Goal: Check status: Check status

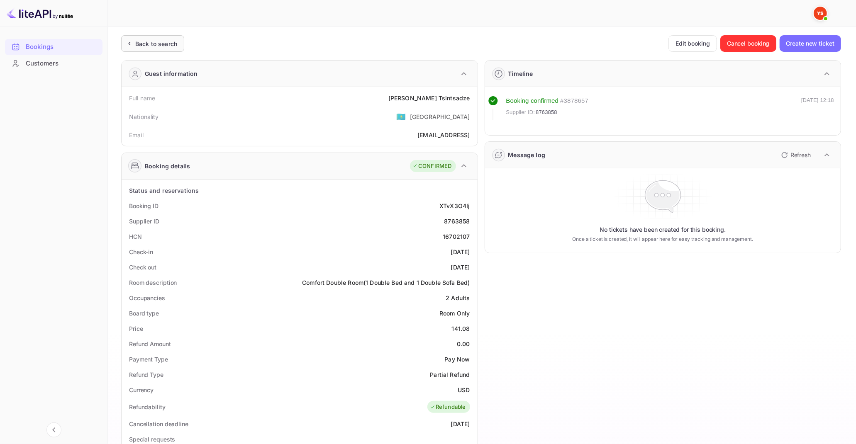
click at [144, 42] on div "Back to search" at bounding box center [156, 43] width 42 height 9
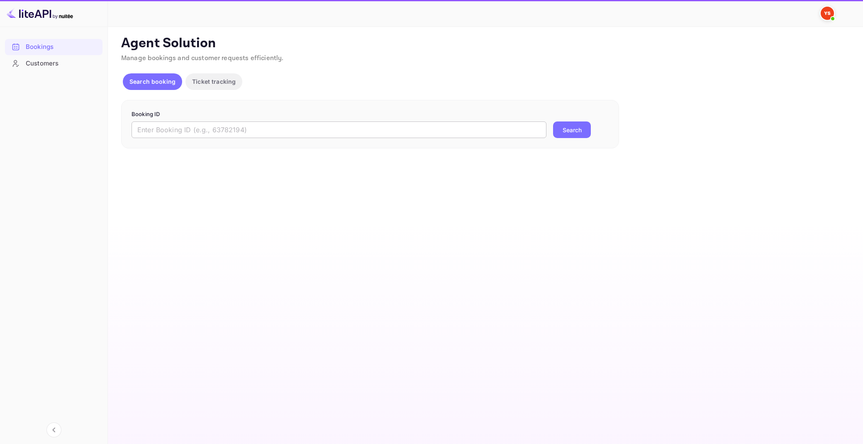
click at [251, 125] on input "text" at bounding box center [338, 130] width 415 height 17
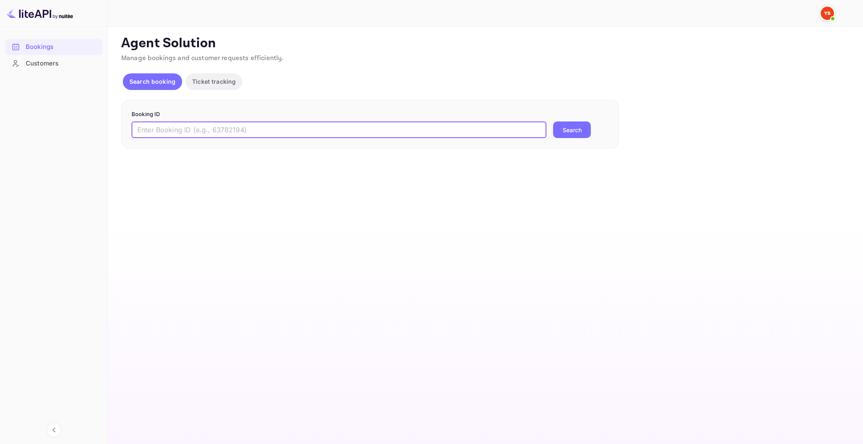
paste input "9611525"
type input "9611525"
click at [553, 122] on button "Search" at bounding box center [572, 130] width 38 height 17
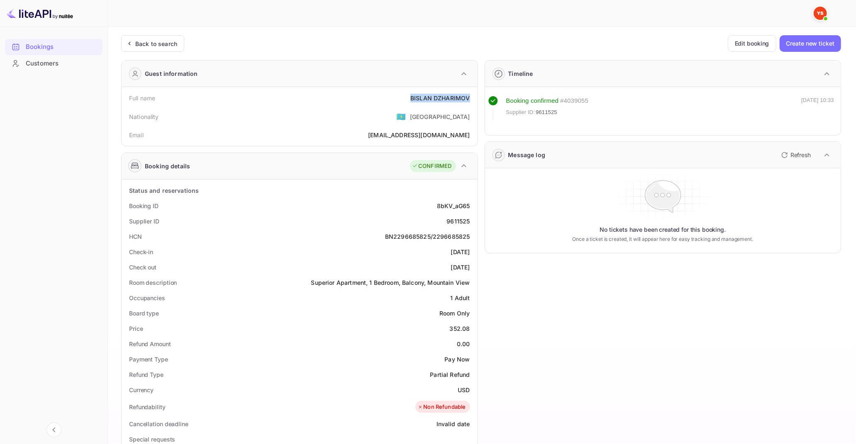
drag, startPoint x: 411, startPoint y: 98, endPoint x: 472, endPoint y: 101, distance: 60.2
click at [472, 101] on div "Full name [PERSON_NAME]" at bounding box center [299, 97] width 349 height 15
copy div "[PERSON_NAME]"
drag, startPoint x: 451, startPoint y: 328, endPoint x: 471, endPoint y: 330, distance: 20.0
click at [471, 330] on div "Price 352.08" at bounding box center [299, 328] width 349 height 15
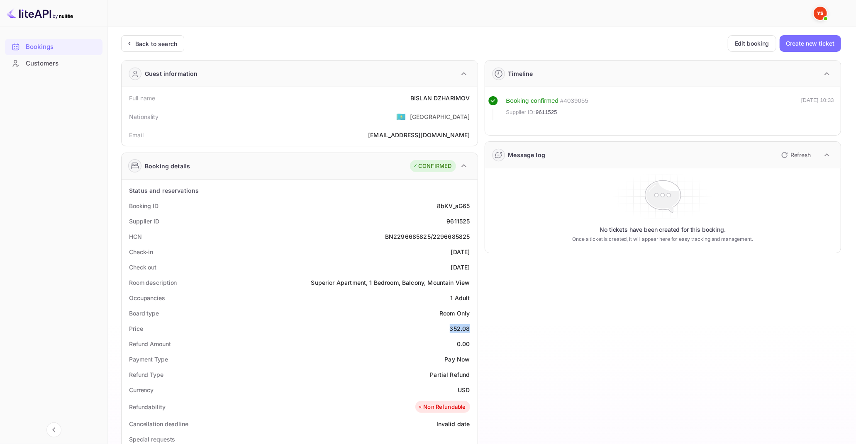
copy div "352.08"
drag, startPoint x: 459, startPoint y: 389, endPoint x: 468, endPoint y: 389, distance: 9.2
click at [468, 389] on div "USD" at bounding box center [463, 390] width 12 height 9
copy div "USD"
click at [156, 42] on div "Back to search" at bounding box center [156, 43] width 42 height 9
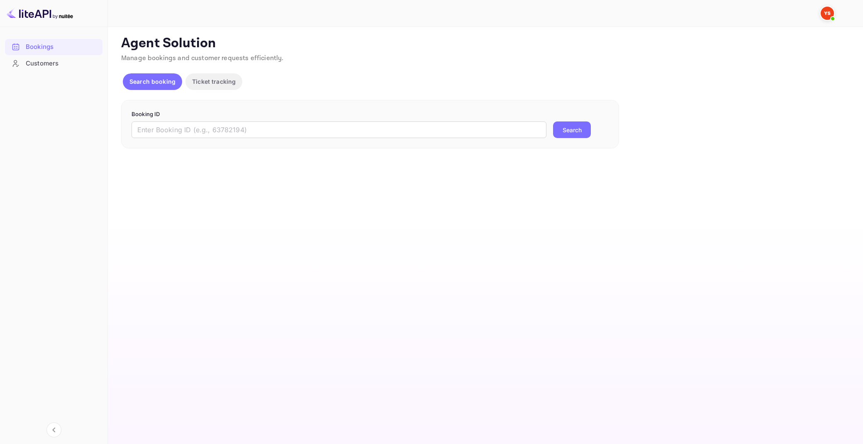
click at [293, 138] on div "Booking ID ​ Search" at bounding box center [370, 124] width 498 height 49
click at [288, 127] on input "text" at bounding box center [338, 130] width 415 height 17
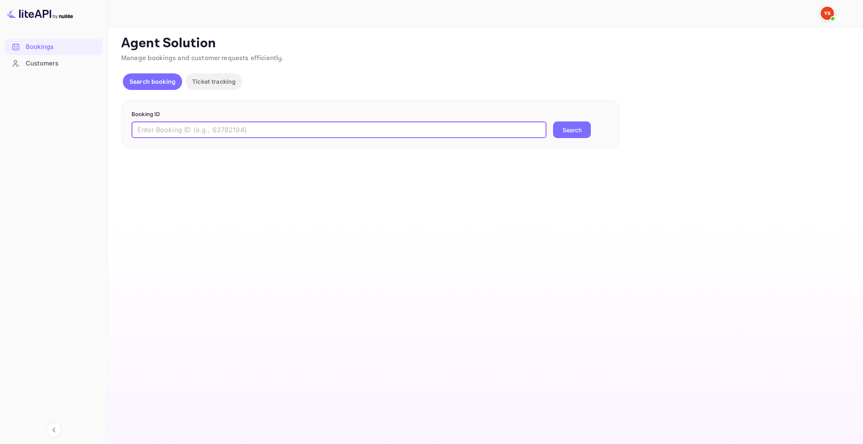
paste input "8282990"
type input "8282990"
click at [553, 122] on button "Search" at bounding box center [572, 130] width 38 height 17
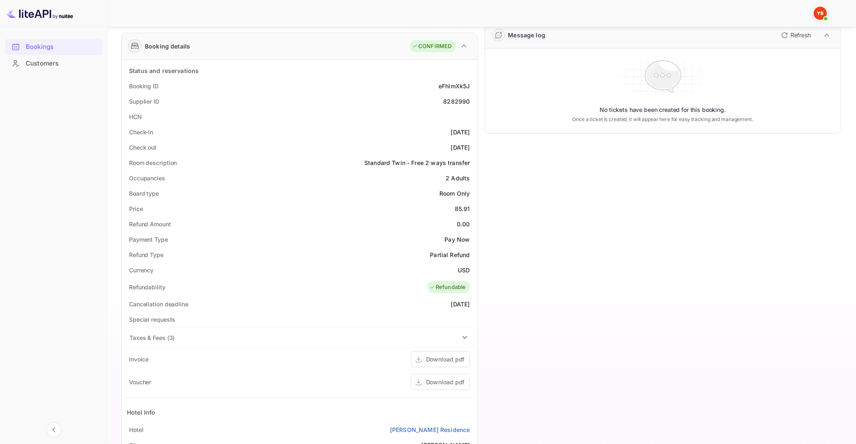
scroll to position [184, 0]
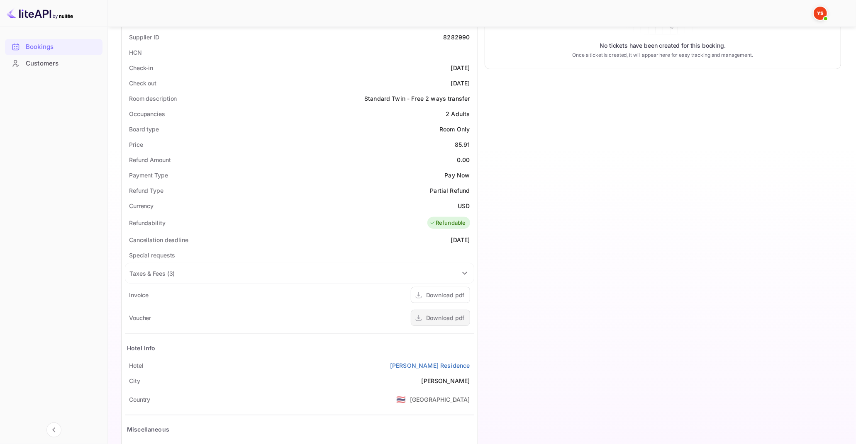
click at [435, 314] on div "Download pdf" at bounding box center [445, 318] width 39 height 9
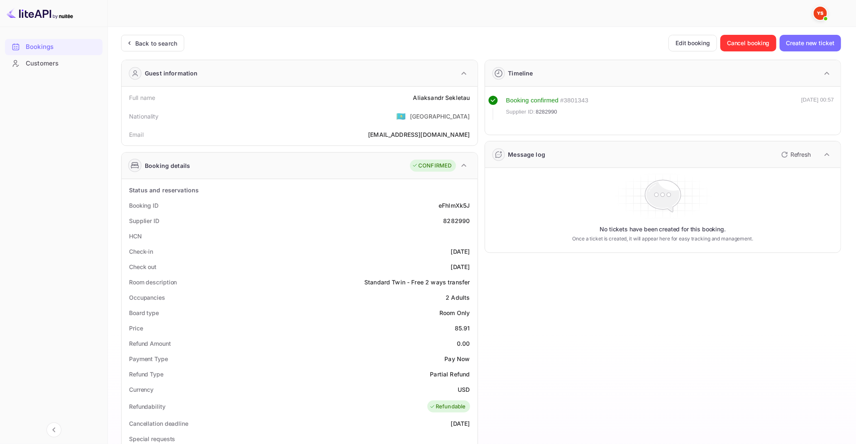
scroll to position [0, 0]
click at [161, 45] on div "Back to search" at bounding box center [156, 43] width 42 height 9
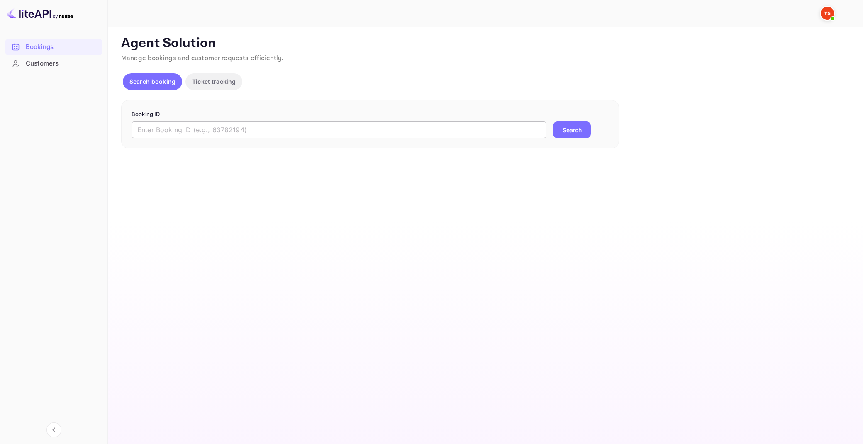
click at [289, 132] on input "text" at bounding box center [338, 130] width 415 height 17
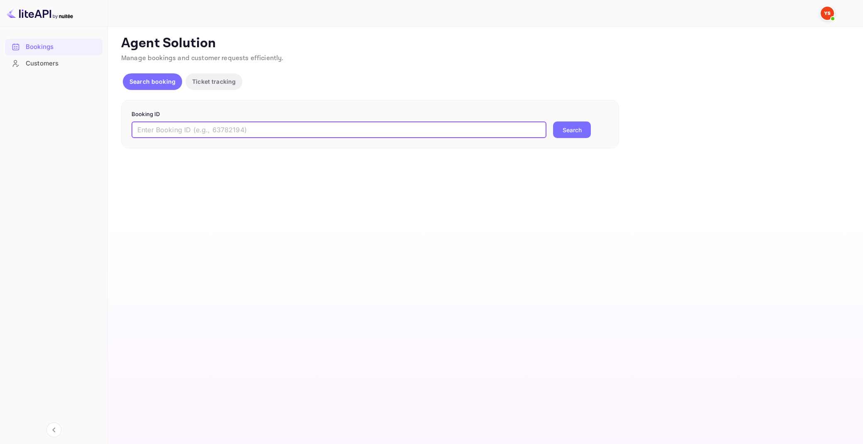
paste input "9800727"
type input "9800727"
click at [553, 122] on button "Search" at bounding box center [572, 130] width 38 height 17
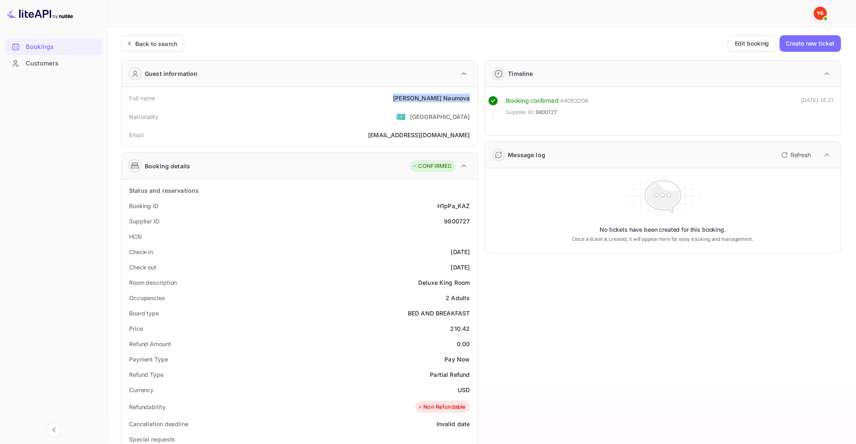
drag, startPoint x: 416, startPoint y: 98, endPoint x: 473, endPoint y: 99, distance: 57.2
click at [473, 99] on div "Full name [PERSON_NAME]" at bounding box center [299, 97] width 349 height 15
copy div "[PERSON_NAME]"
drag, startPoint x: 450, startPoint y: 328, endPoint x: 470, endPoint y: 328, distance: 19.5
click at [470, 328] on div "Price 210.42" at bounding box center [299, 328] width 349 height 15
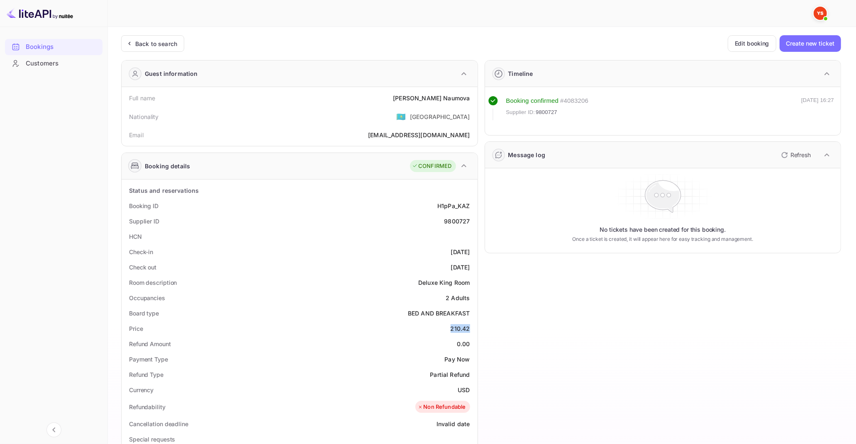
copy div "210.42"
drag, startPoint x: 457, startPoint y: 389, endPoint x: 468, endPoint y: 390, distance: 10.9
click at [468, 390] on div "USD" at bounding box center [463, 390] width 12 height 9
copy div "USD"
